Goal: Information Seeking & Learning: Compare options

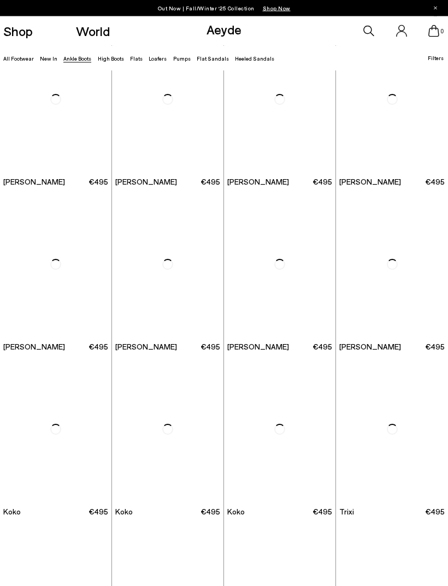
scroll to position [2845, 0]
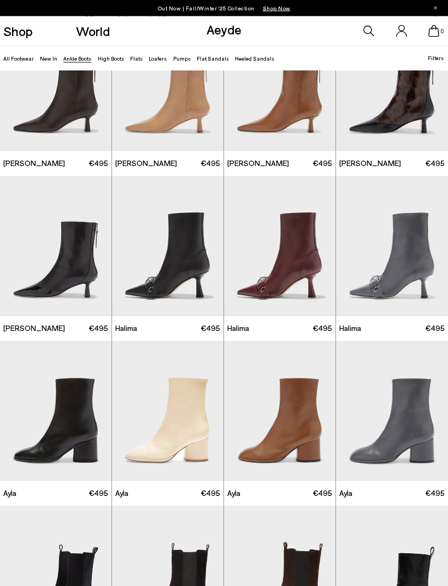
scroll to position [1544, 0]
